Goal: Task Accomplishment & Management: Complete application form

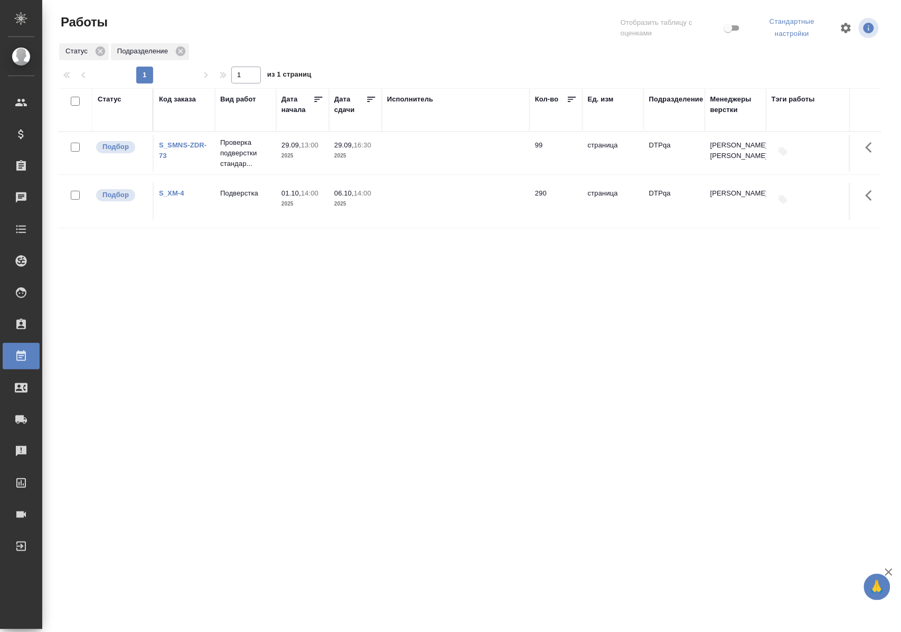
click at [113, 99] on div "Статус" at bounding box center [110, 99] width 24 height 11
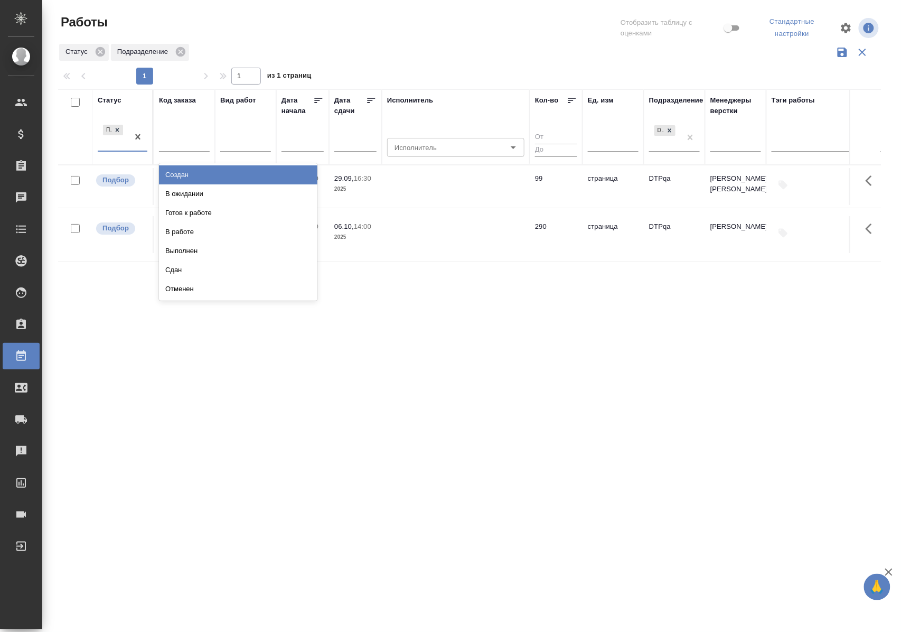
click at [120, 151] on div "Подбор" at bounding box center [123, 138] width 50 height 30
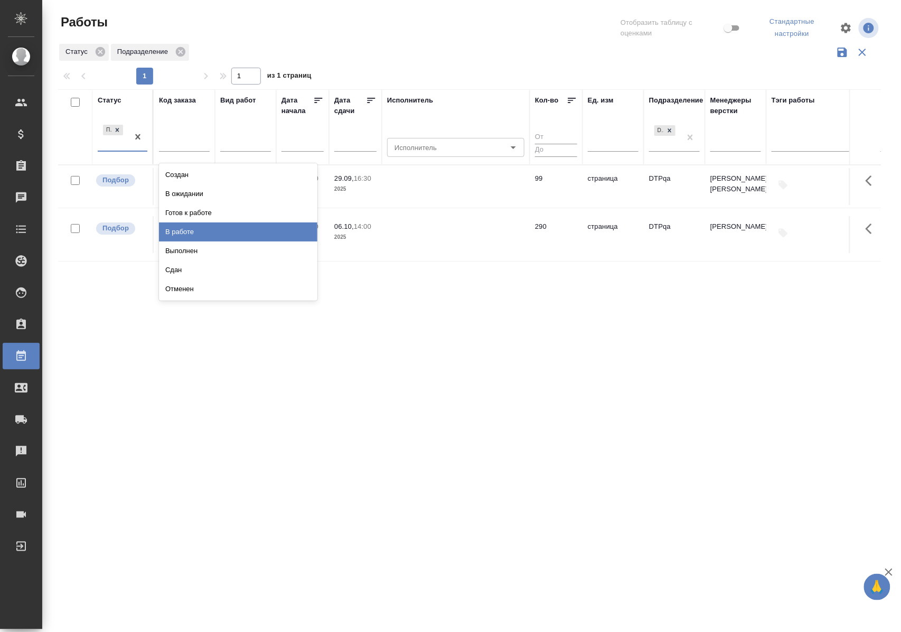
click at [170, 231] on div "В работе" at bounding box center [238, 231] width 158 height 19
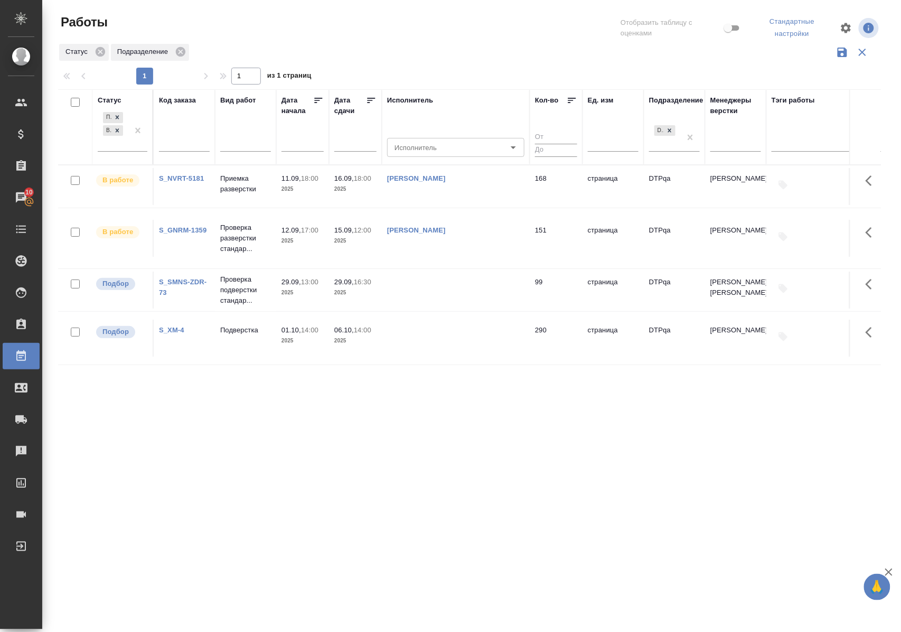
click at [112, 98] on div "Статус" at bounding box center [110, 100] width 24 height 11
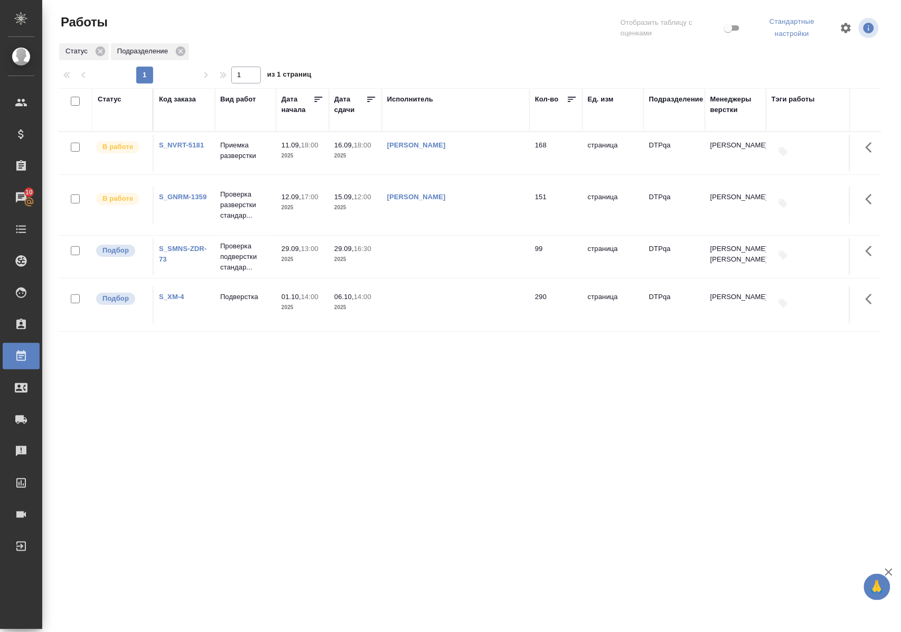
click at [245, 155] on p "Приемка разверстки" at bounding box center [245, 150] width 51 height 21
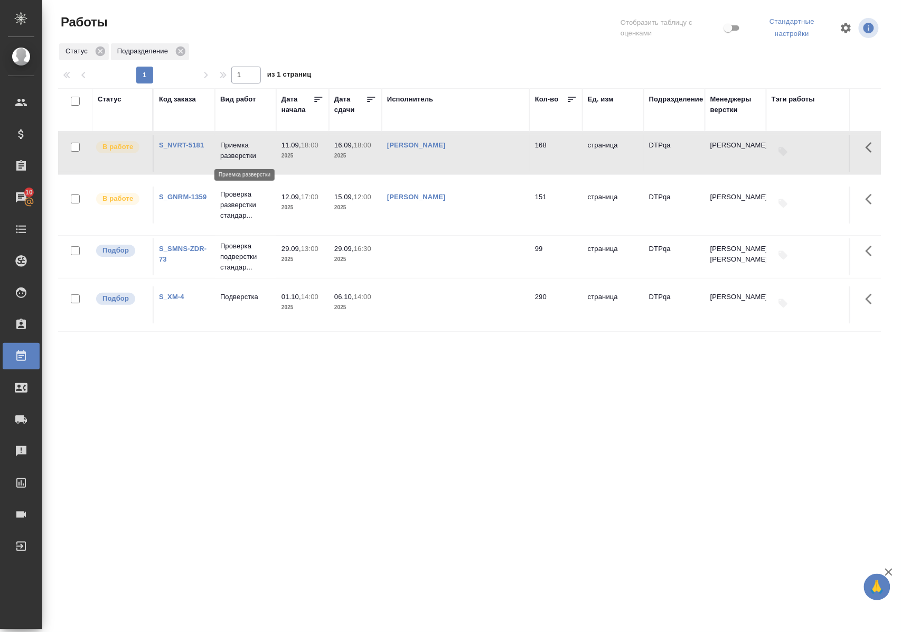
click at [245, 155] on p "Приемка разверстки" at bounding box center [245, 150] width 51 height 21
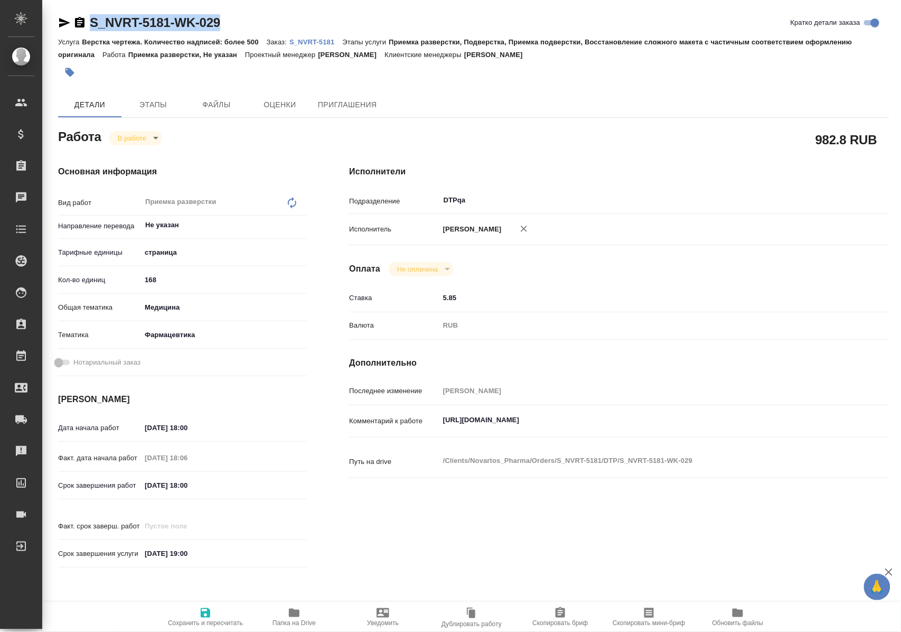
drag, startPoint x: 244, startPoint y: 24, endPoint x: 91, endPoint y: 29, distance: 152.7
click at [91, 29] on div "S_NVRT-5181-WK-029 Кратко детали заказа" at bounding box center [473, 22] width 831 height 17
copy link "S_NVRT-5181-WK-029"
drag, startPoint x: 441, startPoint y: 430, endPoint x: 683, endPoint y: 427, distance: 241.8
click at [683, 427] on textarea "https://tera.awatera.com/Work/68b6bb6a78af03a91c20f8f8/" at bounding box center [642, 420] width 404 height 18
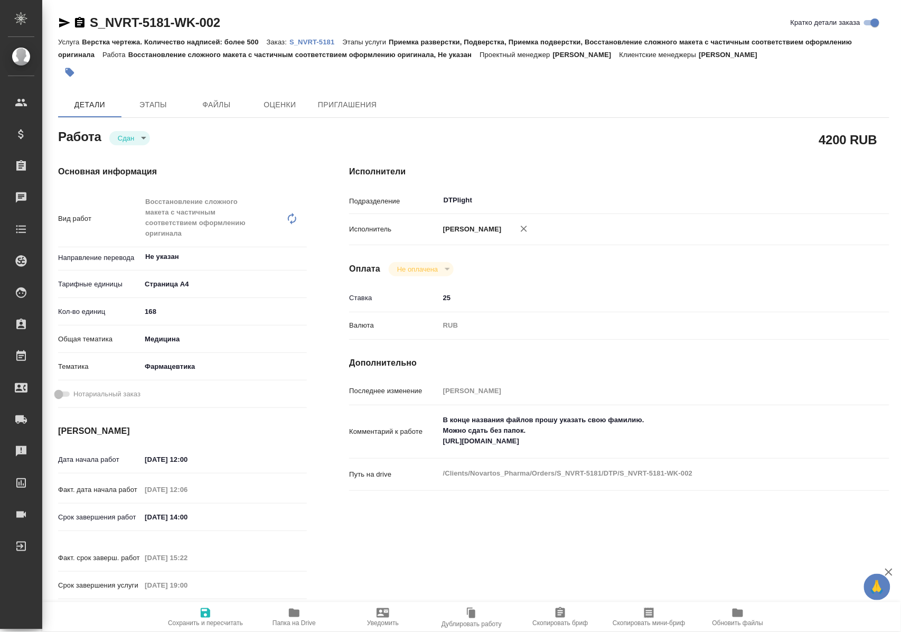
type textarea "x"
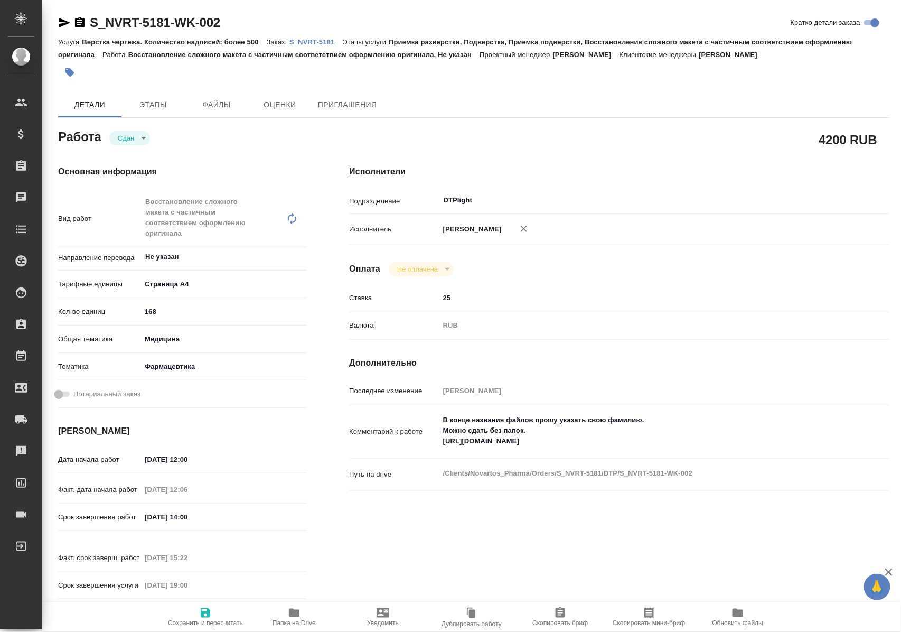
type textarea "x"
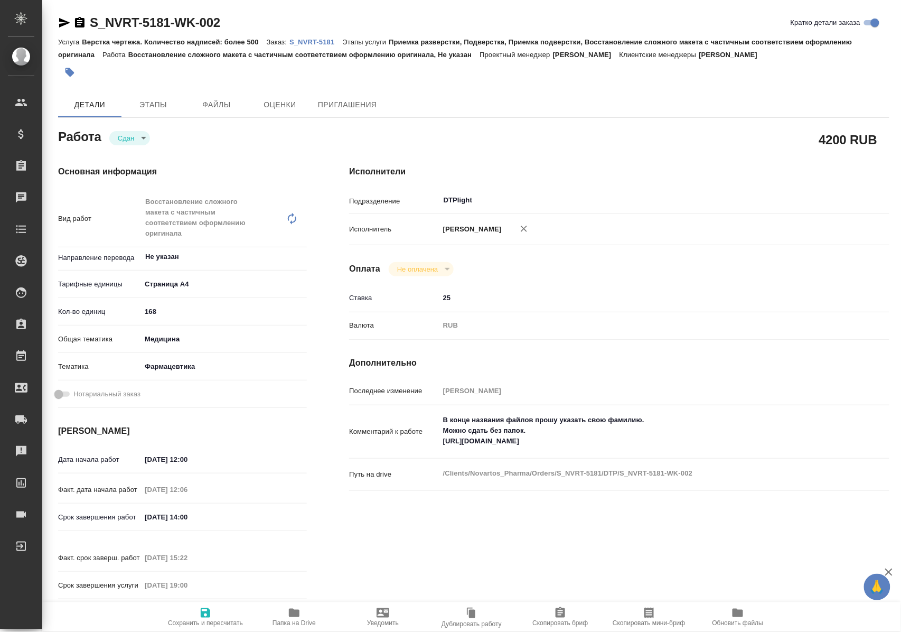
type textarea "x"
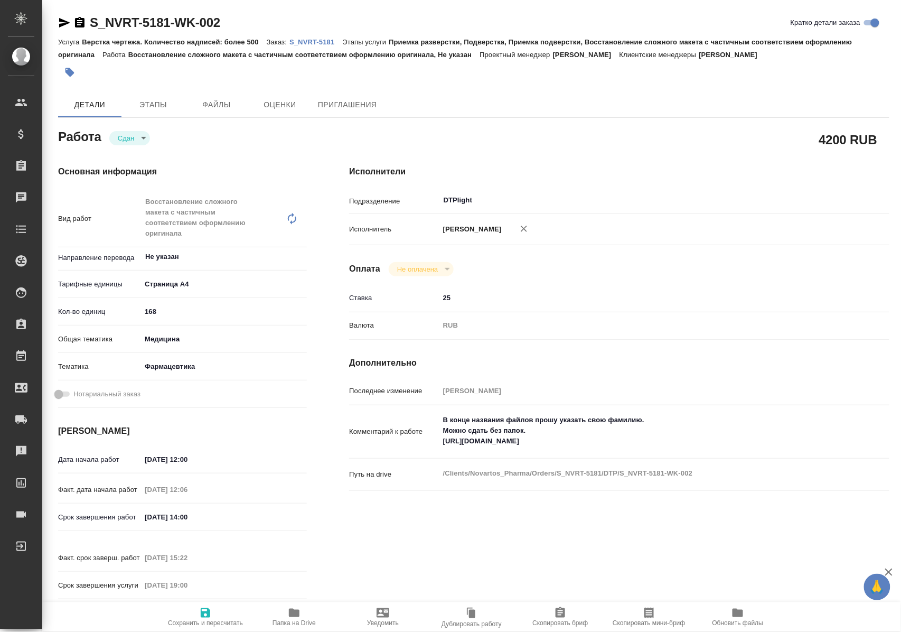
click at [298, 619] on span "Папка на Drive" at bounding box center [293, 622] width 43 height 7
type textarea "x"
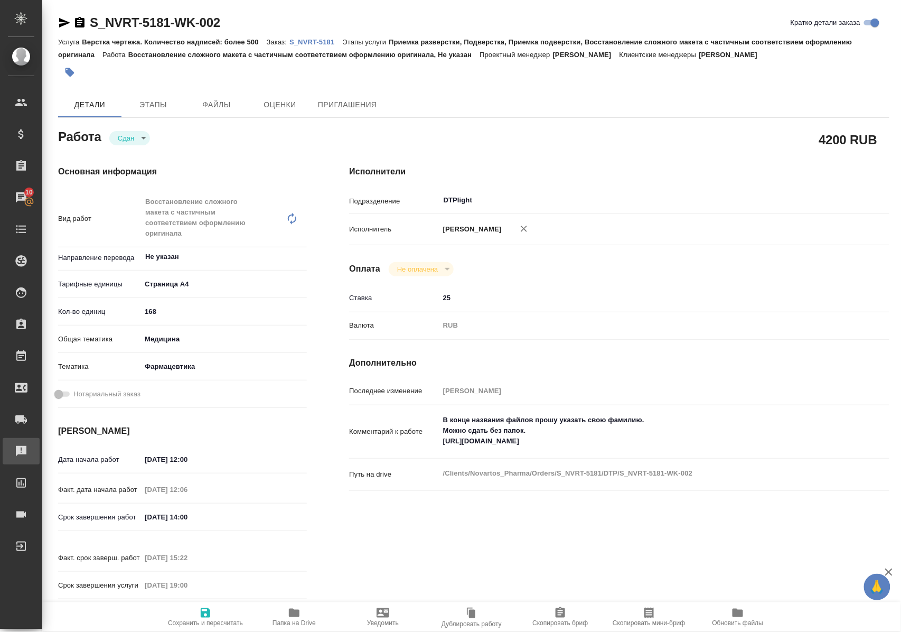
type textarea "x"
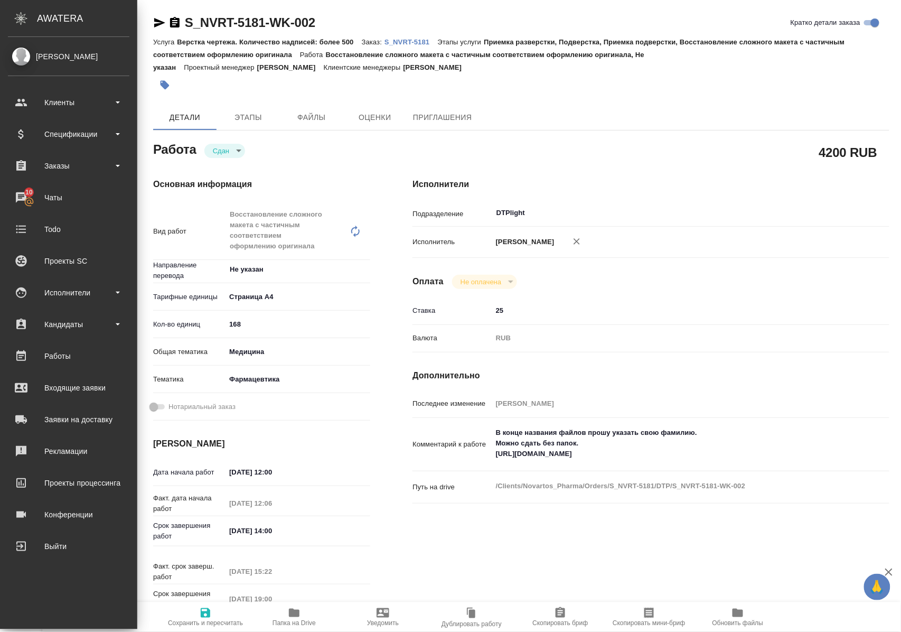
type textarea "x"
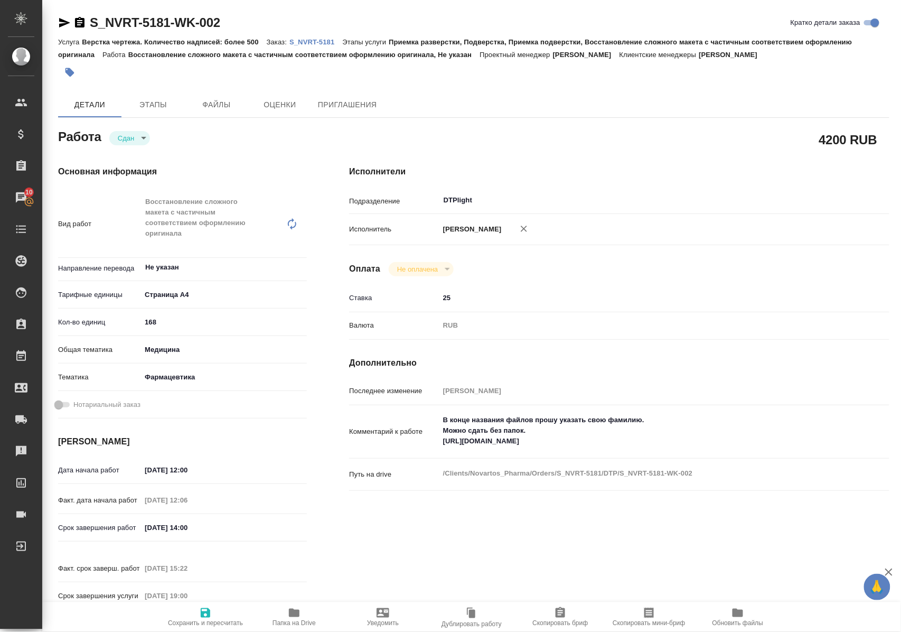
type textarea "x"
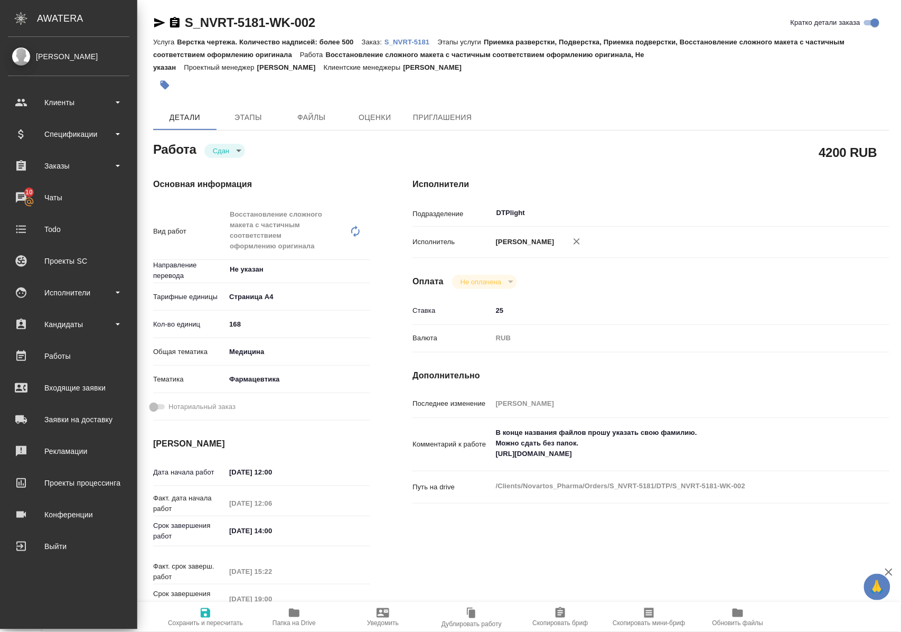
type textarea "x"
